Goal: Transaction & Acquisition: Purchase product/service

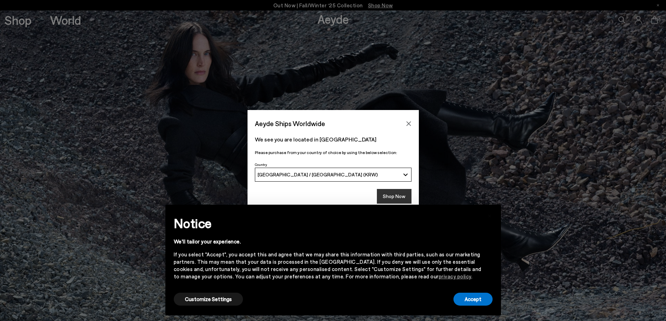
click at [391, 198] on button "Shop Now" at bounding box center [394, 196] width 35 height 15
click at [397, 195] on button "Shop Now" at bounding box center [394, 196] width 35 height 15
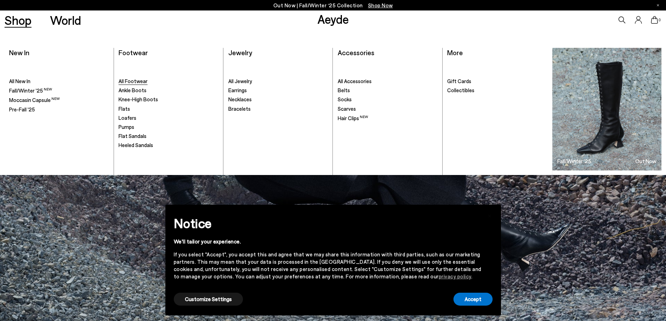
click at [140, 82] on span "All Footwear" at bounding box center [132, 81] width 29 height 6
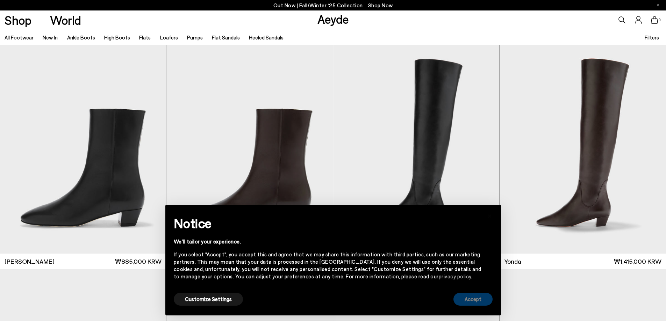
click at [472, 299] on button "Accept" at bounding box center [472, 299] width 39 height 13
